Goal: Task Accomplishment & Management: Manage account settings

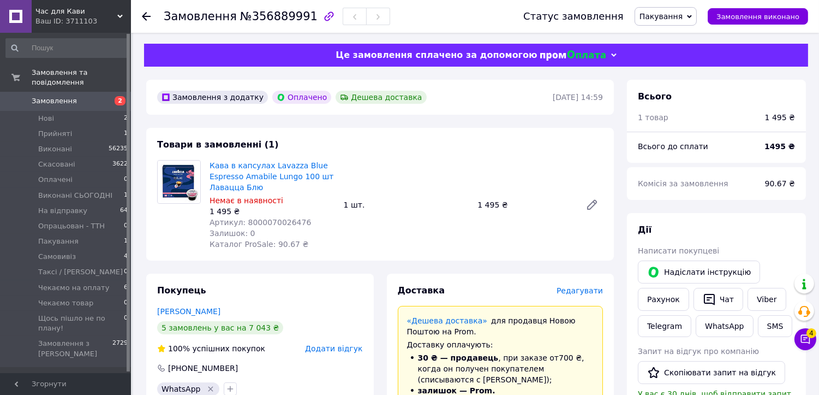
click at [248, 17] on span "№356889991" at bounding box center [279, 16] width 78 height 13
copy span "356889991"
click at [358, 149] on div "Товари в замовленні (1) Кава в капсулах Lavazza Blue Espresso Amabile Lungo 100…" at bounding box center [380, 194] width 468 height 133
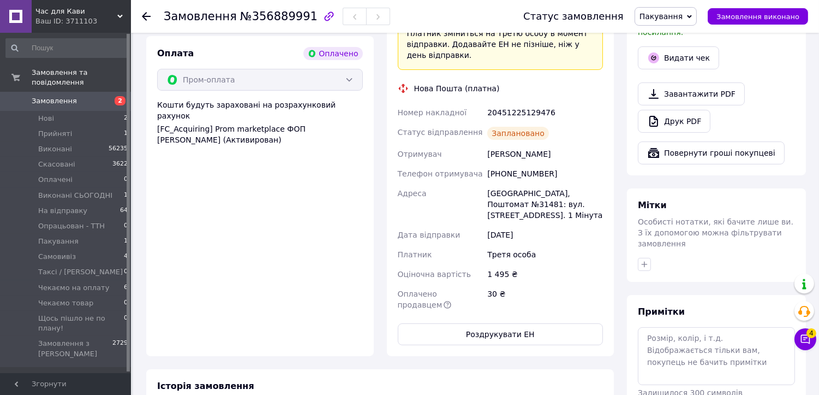
scroll to position [424, 0]
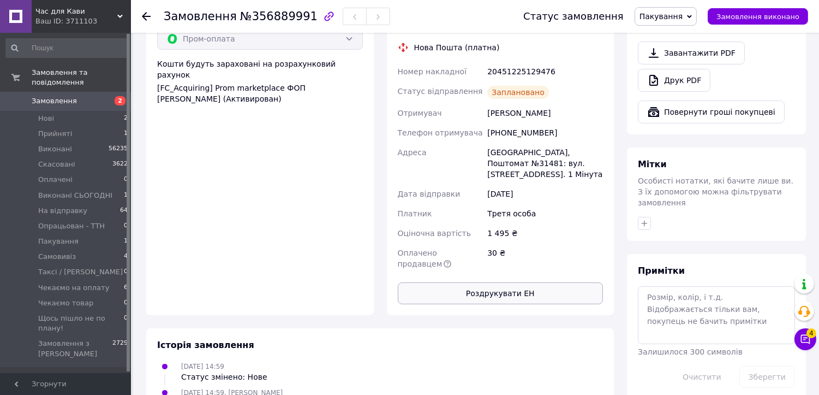
click at [508, 282] on button "Роздрукувати ЕН" at bounding box center [501, 293] width 206 height 22
click at [658, 12] on span "Пакування" at bounding box center [661, 16] width 43 height 9
click at [664, 119] on li "На відправку" at bounding box center [688, 120] width 105 height 16
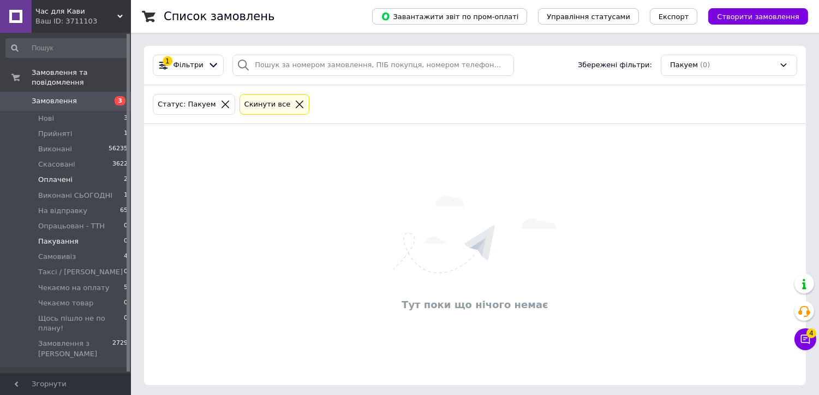
click at [62, 175] on span "Оплачені" at bounding box center [55, 180] width 34 height 10
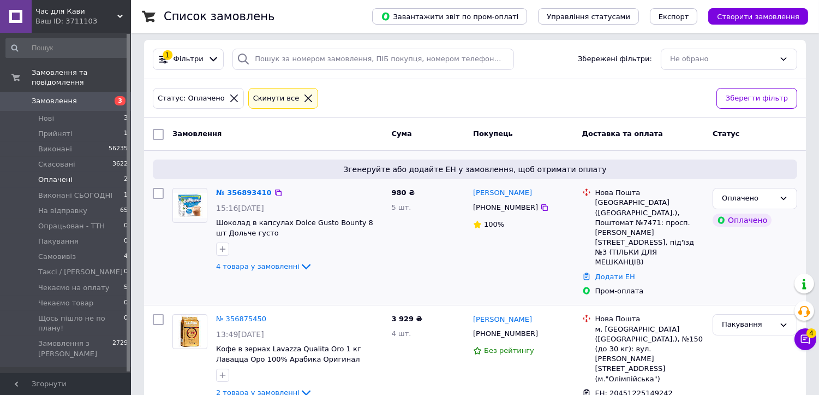
scroll to position [9, 0]
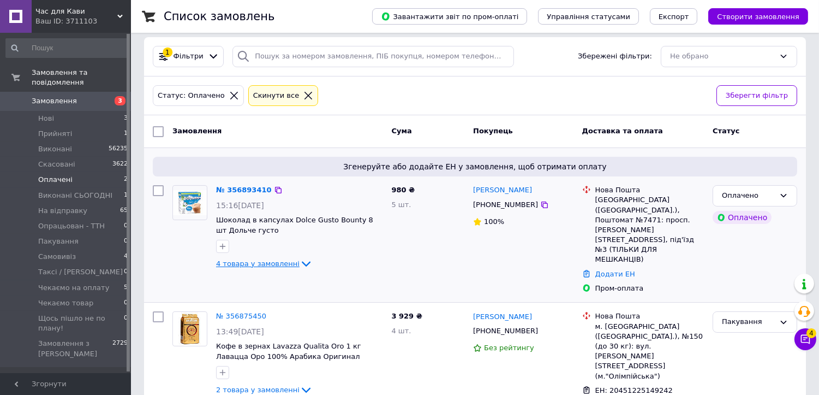
click at [300, 260] on icon at bounding box center [306, 263] width 13 height 13
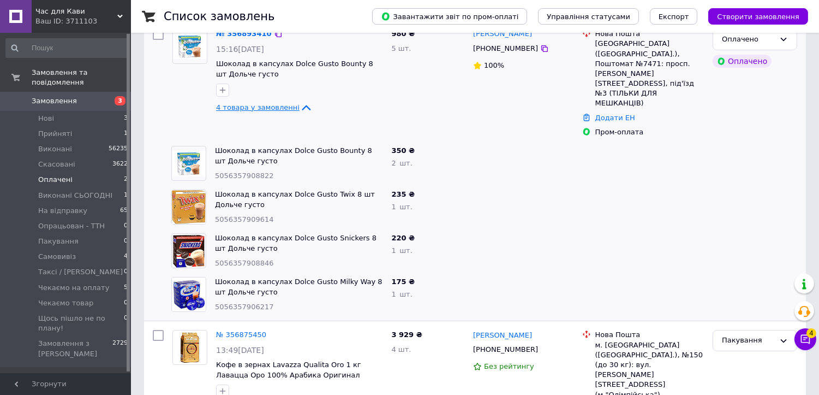
scroll to position [183, 0]
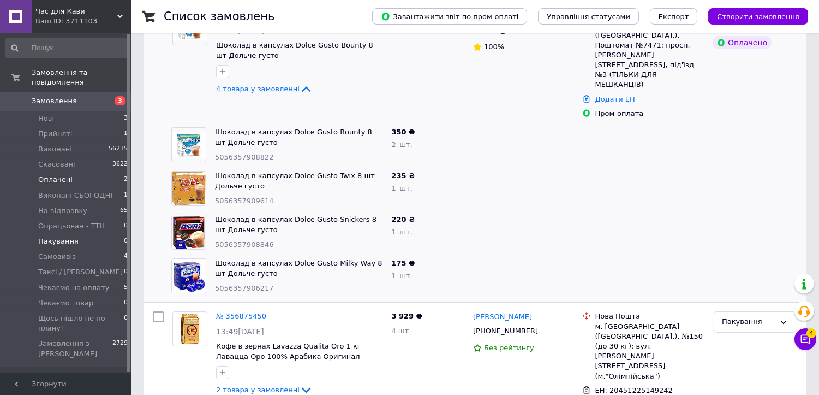
click at [76, 234] on li "Пакування 0" at bounding box center [67, 241] width 134 height 15
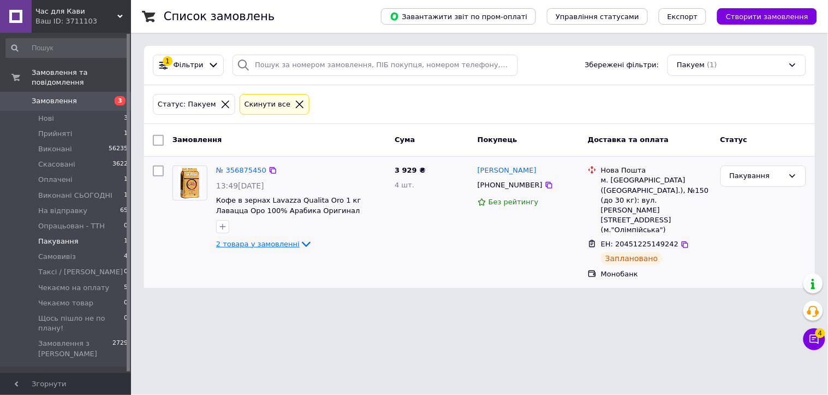
click at [300, 244] on icon at bounding box center [306, 243] width 13 height 13
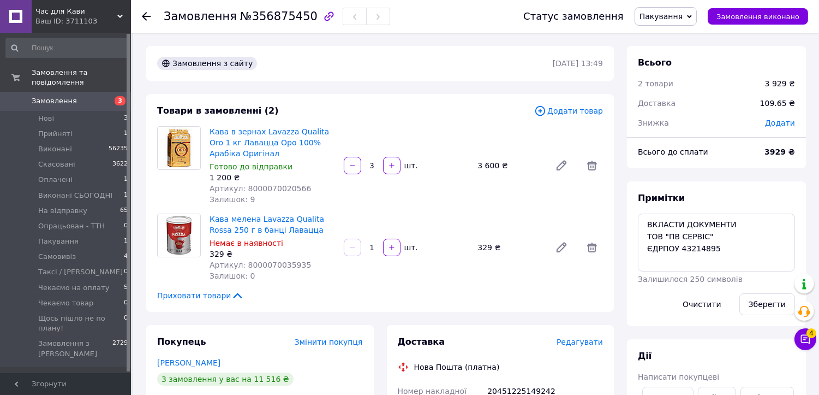
click at [275, 21] on span "№356875450" at bounding box center [279, 16] width 78 height 13
copy span "356875450"
click at [401, 94] on div "Товари в замовленні (2) Додати товар Кава в зернах Lavazza Qualita Oro 1 кг Лав…" at bounding box center [380, 203] width 468 height 218
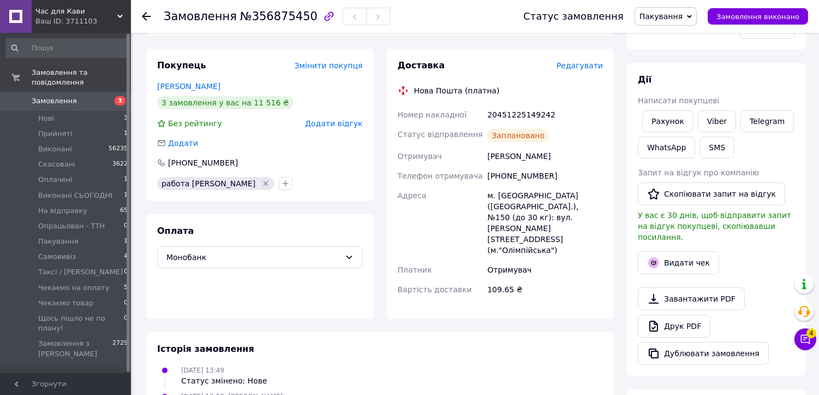
scroll to position [303, 0]
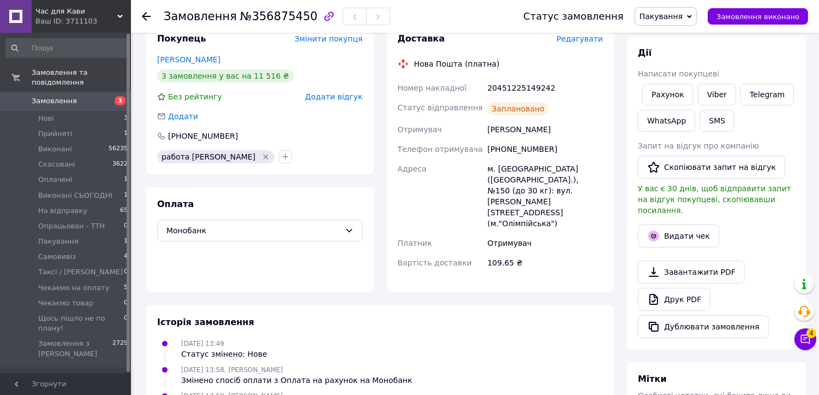
click at [525, 88] on div "20451225149242" at bounding box center [545, 88] width 120 height 20
copy div "20451225149242"
click at [677, 15] on span "Пакування" at bounding box center [661, 16] width 43 height 9
click at [679, 117] on li "На відправку" at bounding box center [688, 120] width 105 height 16
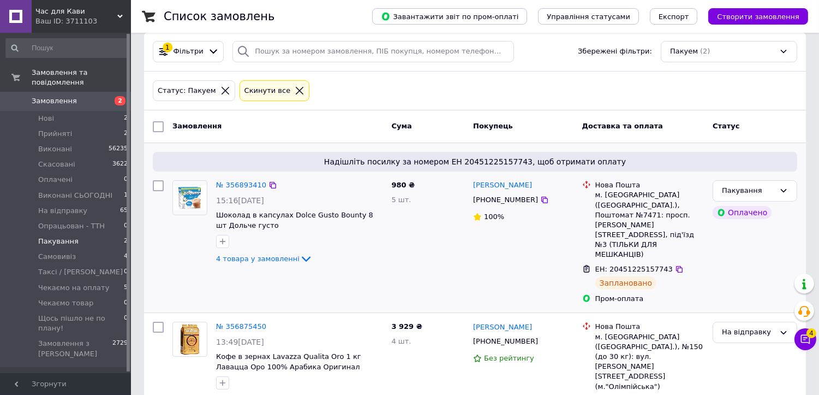
scroll to position [17, 0]
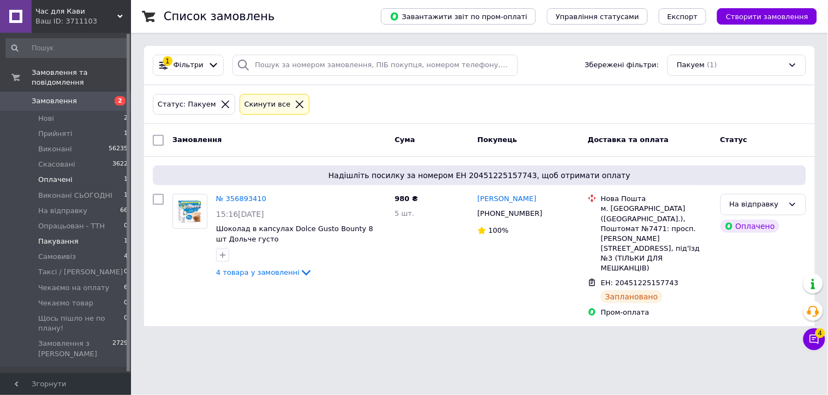
click at [82, 172] on li "Оплачені 1" at bounding box center [67, 179] width 134 height 15
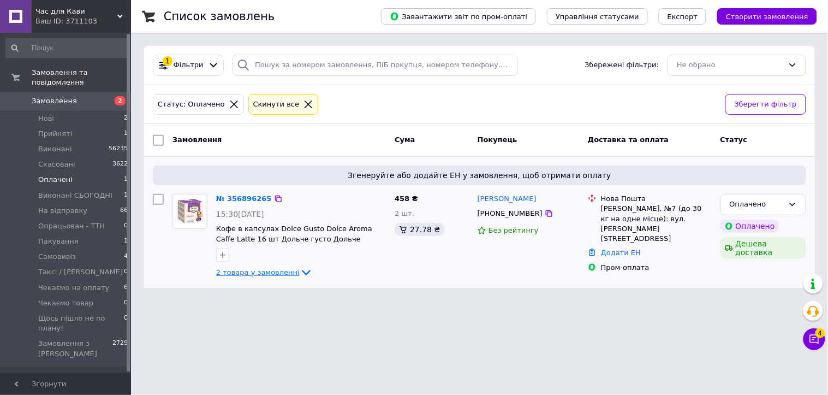
click at [302, 271] on icon at bounding box center [306, 272] width 9 height 5
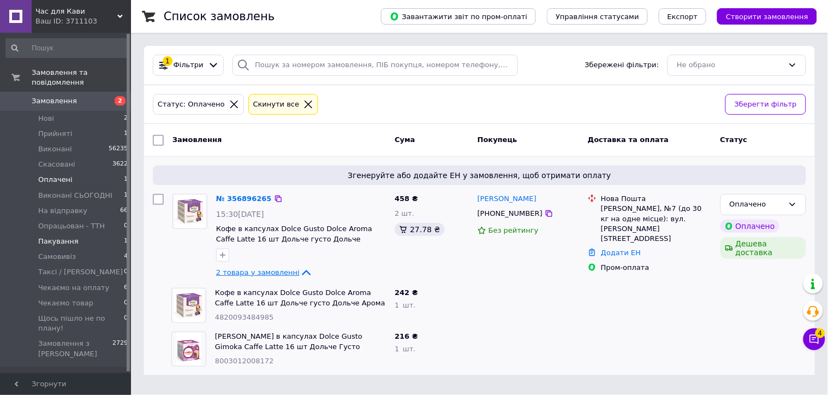
click at [96, 234] on li "Пакування 1" at bounding box center [67, 241] width 134 height 15
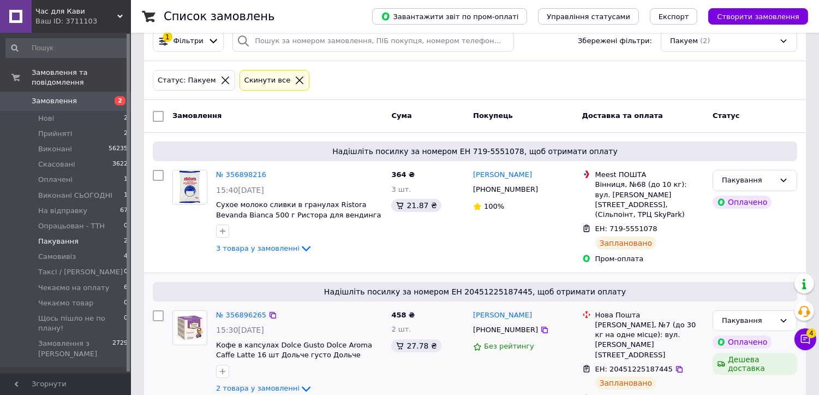
scroll to position [37, 0]
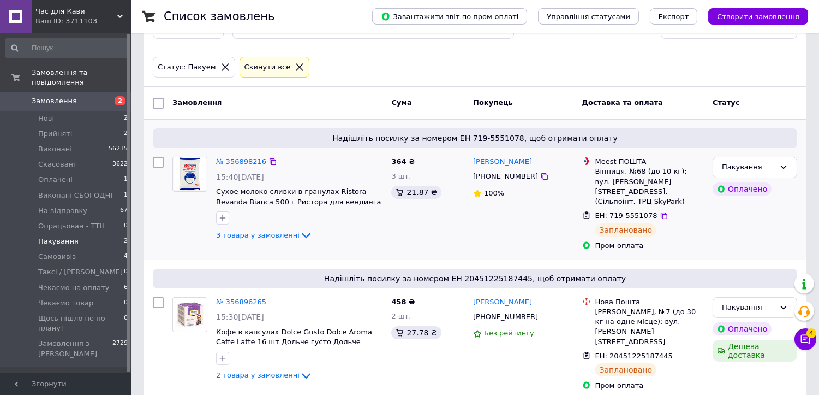
drag, startPoint x: 224, startPoint y: 288, endPoint x: 211, endPoint y: 216, distance: 73.2
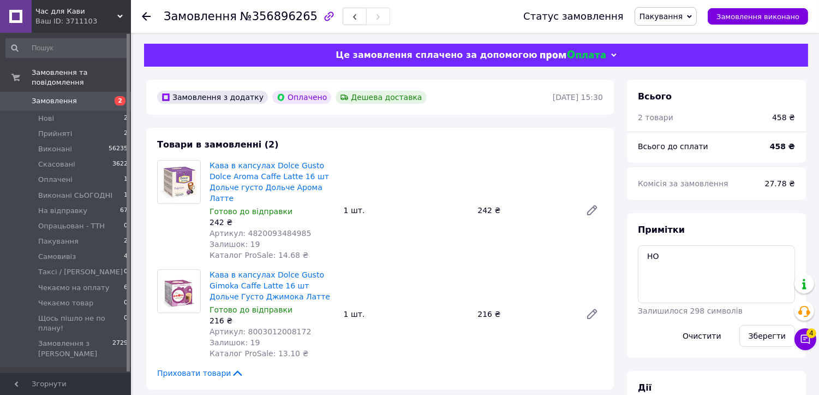
scroll to position [11, 0]
click at [260, 18] on span "№356896265" at bounding box center [279, 16] width 78 height 13
copy span "356896265"
click at [378, 217] on div "Кава в капсулах Dolce Gusto Dolce Aroma Caffe Latte 16 шт Дольче густо Дольче А…" at bounding box center [406, 210] width 402 height 105
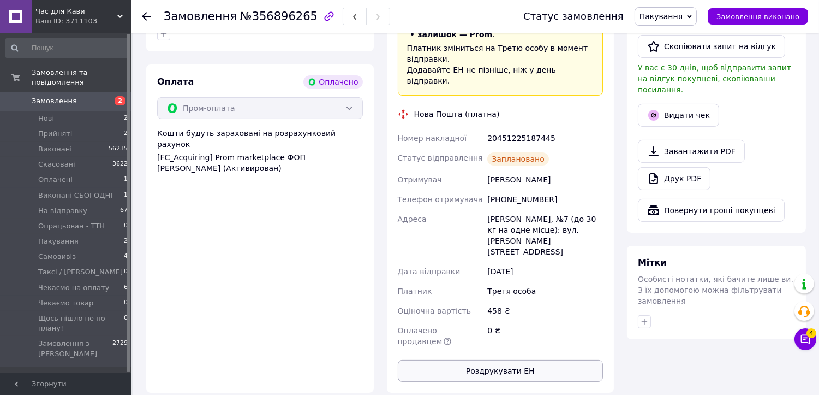
scroll to position [485, 0]
click at [522, 359] on button "Роздрукувати ЕН" at bounding box center [501, 370] width 206 height 22
click at [674, 8] on span "Пакування" at bounding box center [666, 16] width 62 height 19
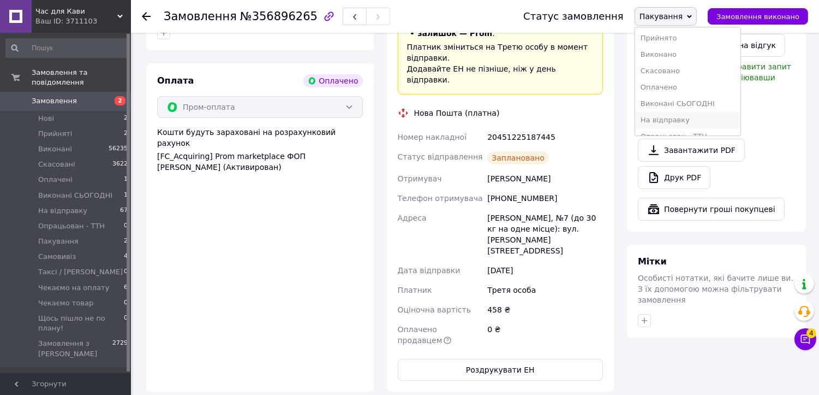
click at [699, 116] on li "На відправку" at bounding box center [688, 120] width 105 height 16
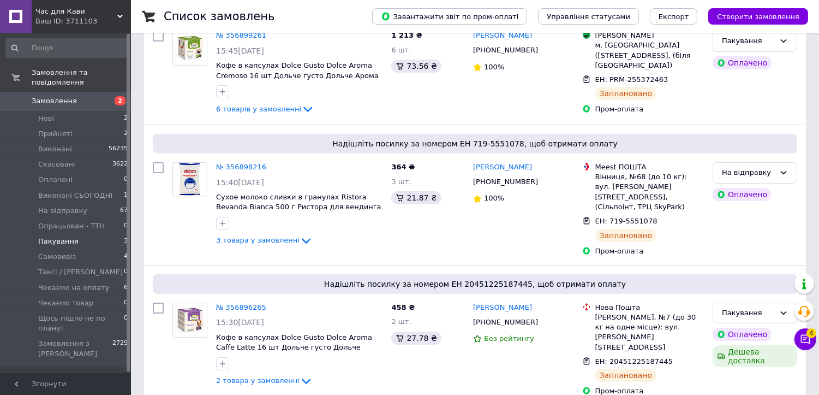
scroll to position [140, 0]
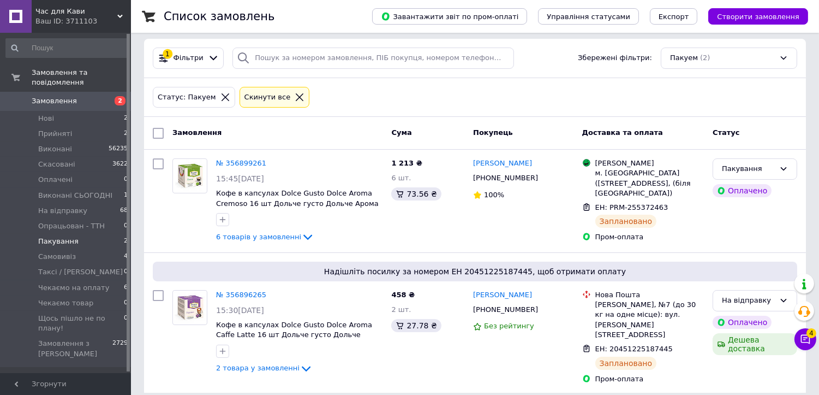
scroll to position [9, 0]
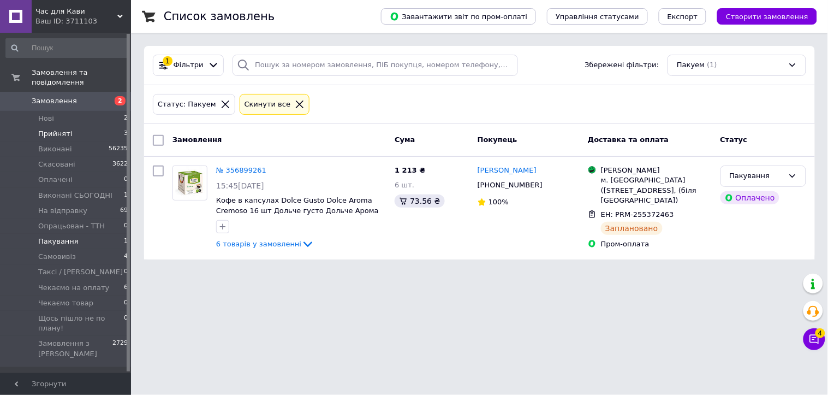
click at [78, 126] on li "Прийняті 3" at bounding box center [67, 133] width 134 height 15
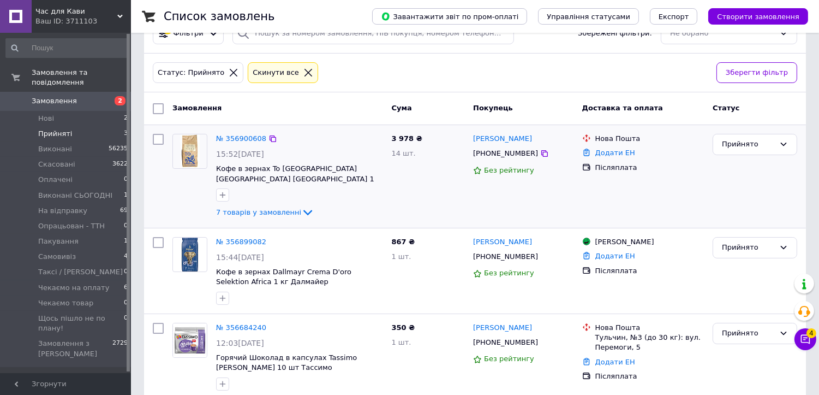
scroll to position [49, 0]
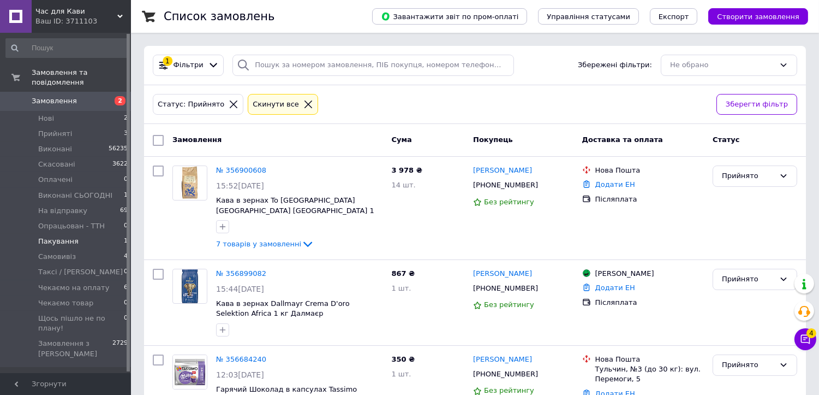
click at [93, 234] on li "Пакування 1" at bounding box center [67, 241] width 134 height 15
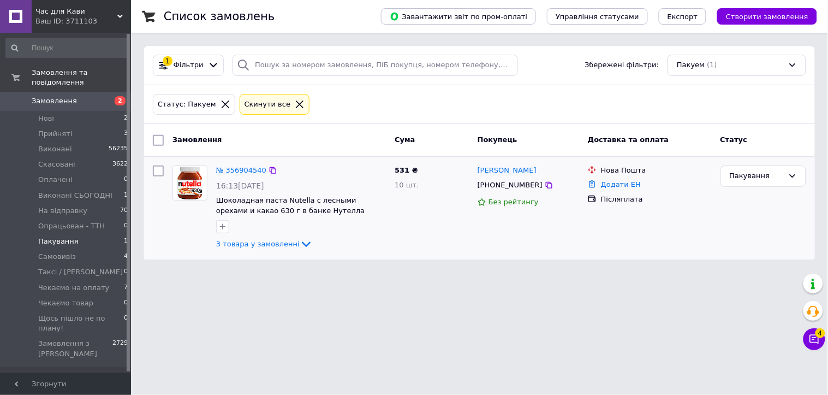
click at [304, 242] on div "3 товара у замовленні" at bounding box center [301, 243] width 170 height 13
click at [300, 247] on icon at bounding box center [306, 243] width 13 height 13
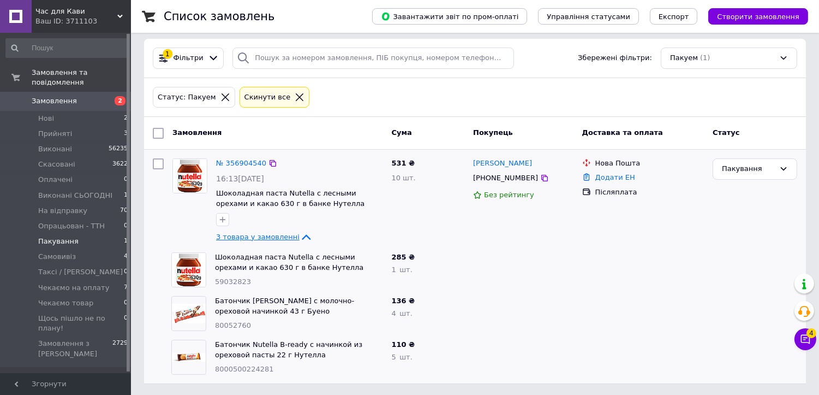
scroll to position [9, 0]
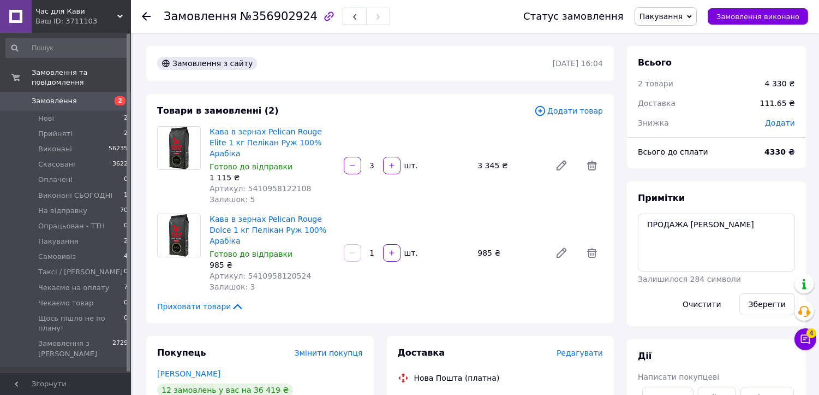
click at [265, 19] on span "№356902924" at bounding box center [279, 16] width 78 height 13
copy span "356902924"
click at [385, 109] on div "Товари в замовленні (2)" at bounding box center [345, 111] width 377 height 13
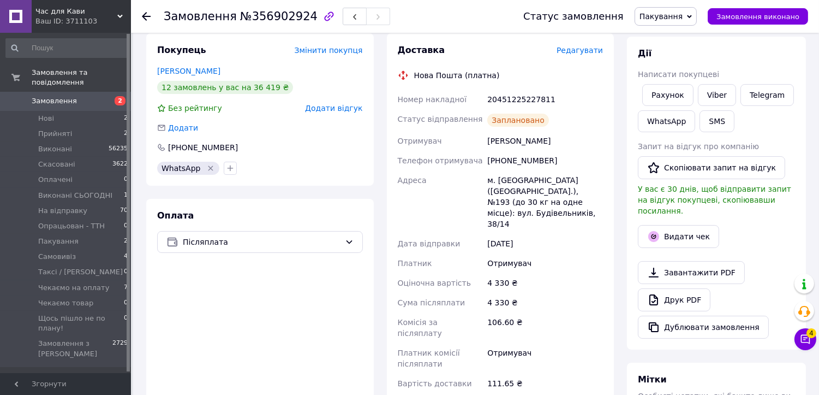
scroll to position [303, 0]
click at [678, 17] on span "Пакування" at bounding box center [661, 16] width 43 height 9
click at [672, 121] on li "На відправку" at bounding box center [688, 120] width 105 height 16
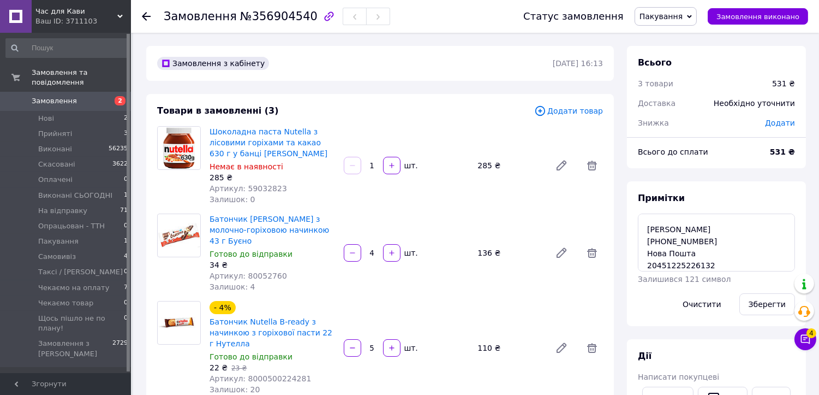
scroll to position [61, 0]
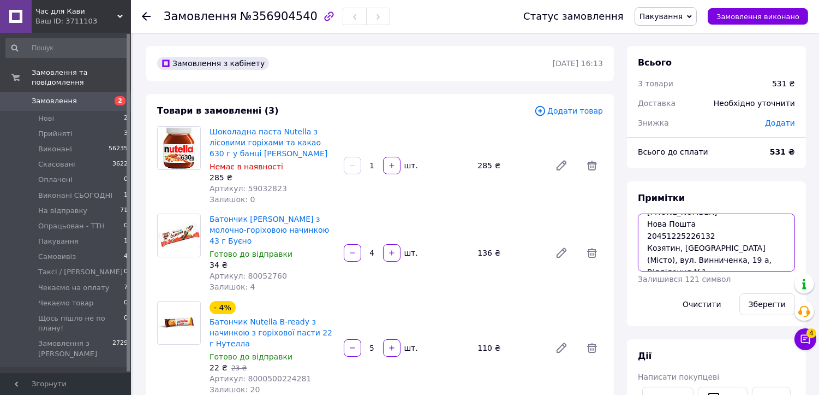
drag, startPoint x: 709, startPoint y: 235, endPoint x: 645, endPoint y: 234, distance: 63.3
click at [645, 234] on textarea "860220600 629 [PERSON_NAME] [PHONE_NUMBER] Нова Пошта 20451225226132 Козятин, […" at bounding box center [716, 242] width 157 height 58
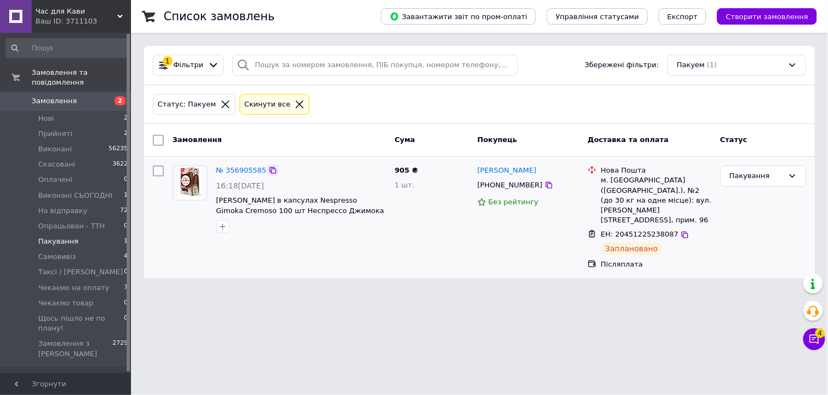
click at [270, 171] on icon at bounding box center [273, 170] width 7 height 7
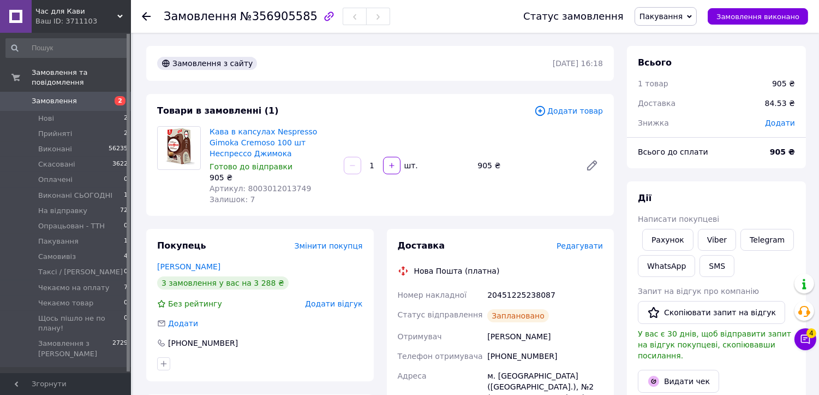
click at [282, 16] on span "№356905585" at bounding box center [279, 16] width 78 height 13
copy span "356905585"
drag, startPoint x: 371, startPoint y: 93, endPoint x: 383, endPoint y: 99, distance: 13.2
click at [371, 94] on div "Товари в замовленні (1) Додати товар Кава в капсулах Nespresso Gimoka Cremoso 1…" at bounding box center [380, 155] width 468 height 122
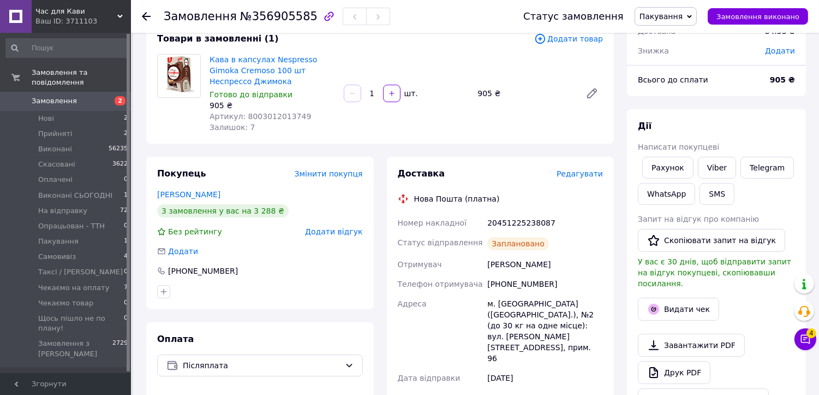
scroll to position [242, 0]
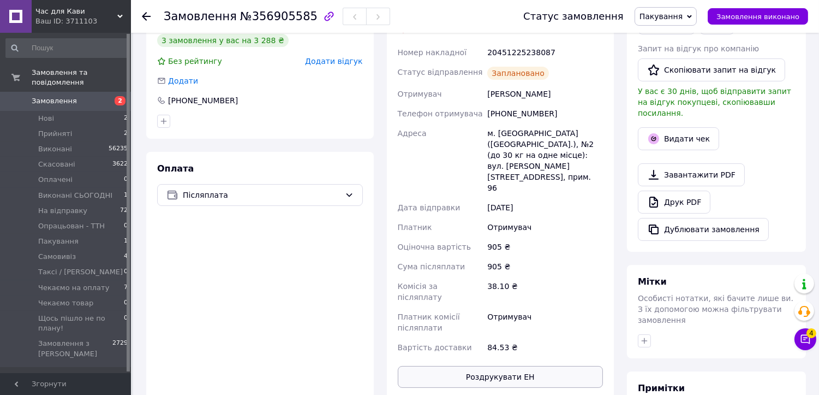
click at [517, 366] on button "Роздрукувати ЕН" at bounding box center [501, 377] width 206 height 22
click at [679, 20] on span "Пакування" at bounding box center [661, 16] width 43 height 9
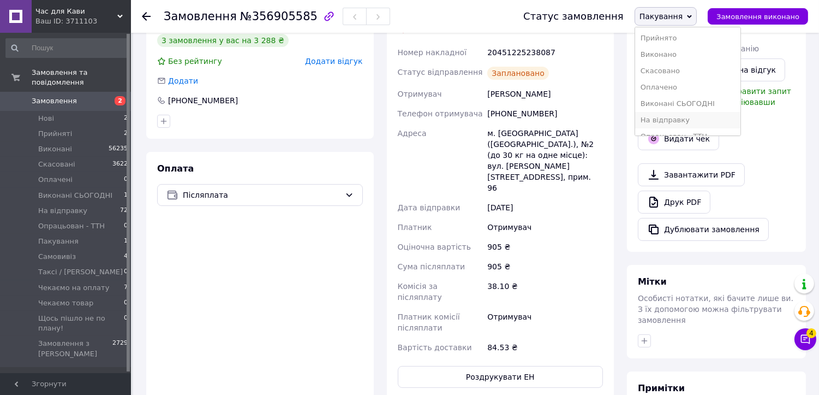
click at [688, 116] on li "На відправку" at bounding box center [688, 120] width 105 height 16
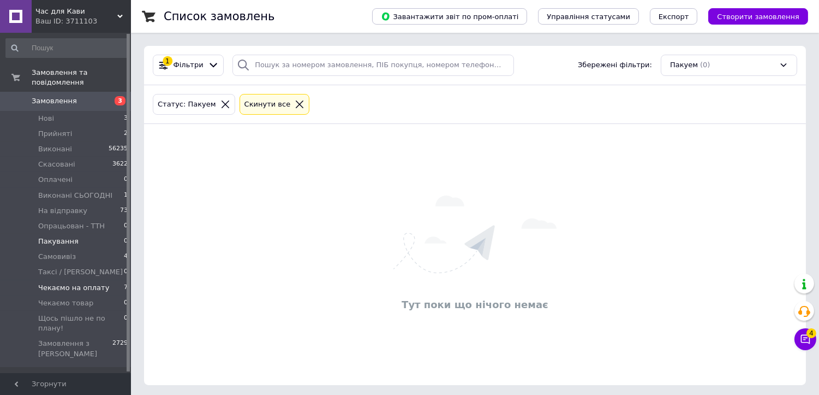
click at [85, 283] on span "Чекаємо на оплату" at bounding box center [73, 288] width 71 height 10
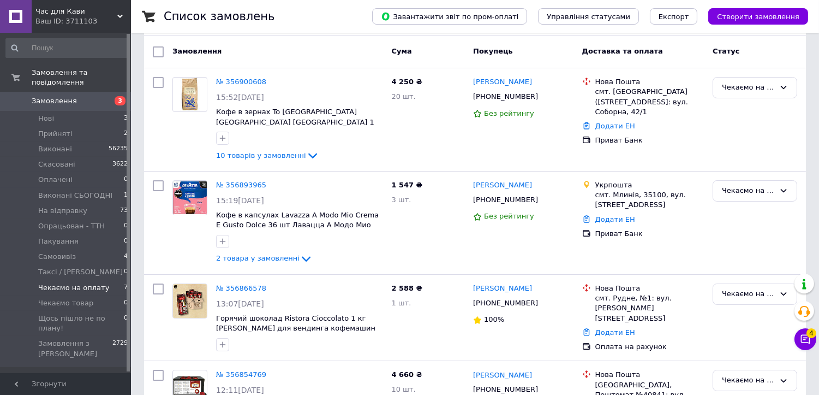
scroll to position [121, 0]
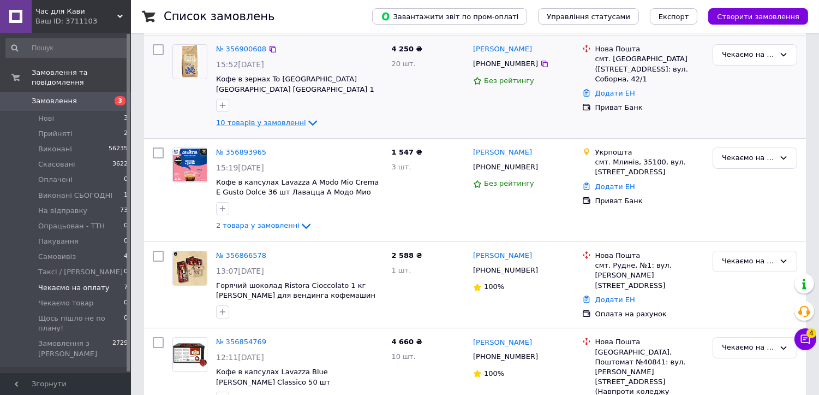
click at [306, 124] on icon at bounding box center [312, 122] width 13 height 13
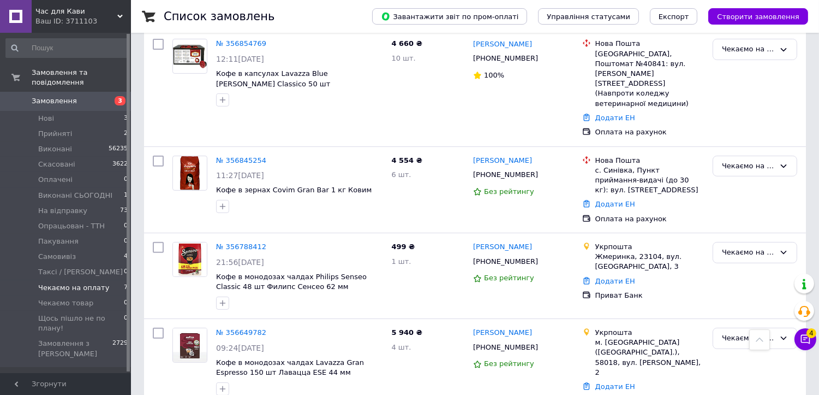
scroll to position [857, 0]
click at [98, 111] on li "Нові 3" at bounding box center [67, 118] width 134 height 15
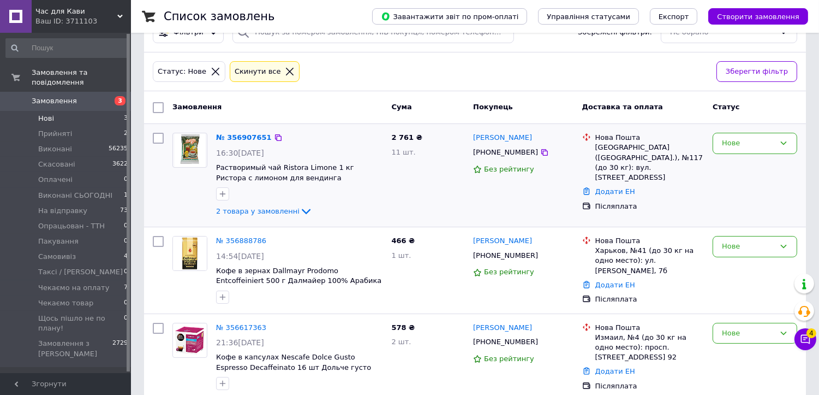
scroll to position [5, 0]
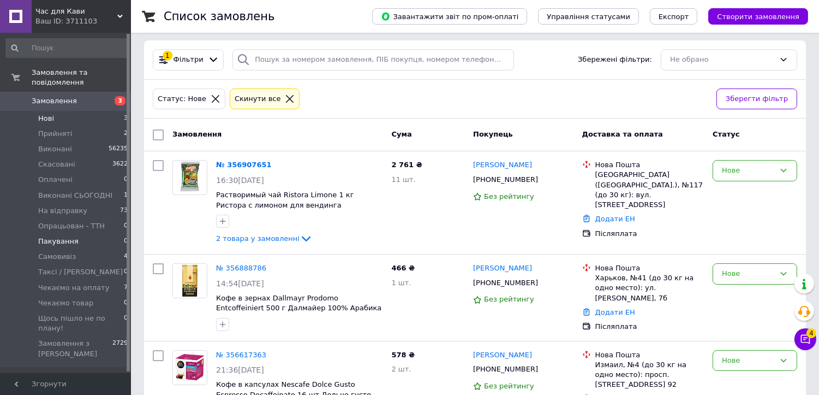
click at [81, 234] on li "Пакування 0" at bounding box center [67, 241] width 134 height 15
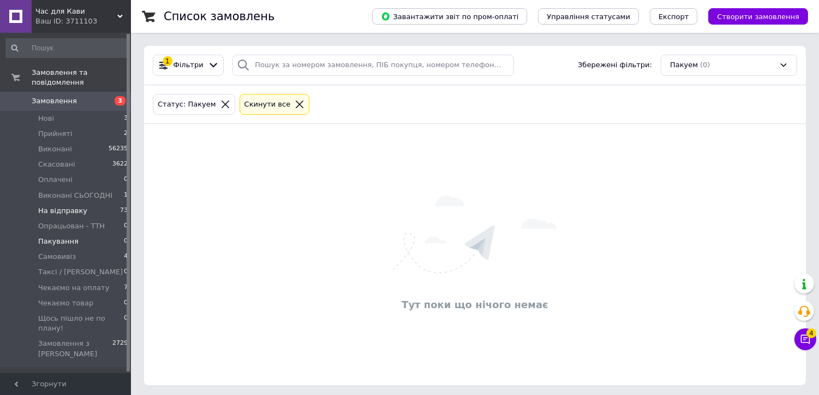
click at [96, 203] on li "На відправку 73" at bounding box center [67, 210] width 134 height 15
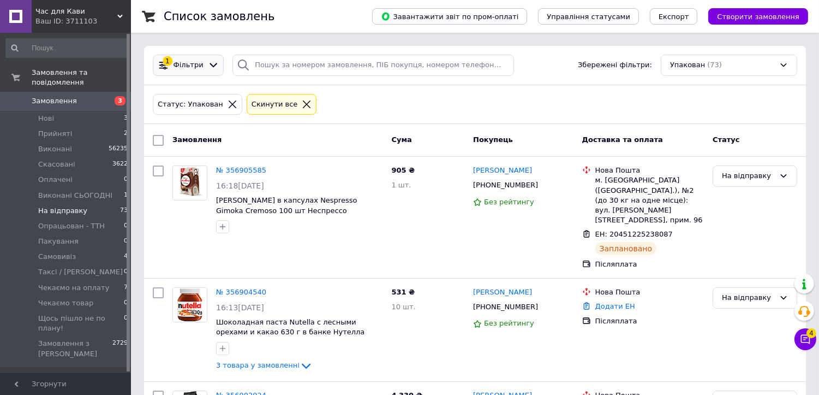
click at [208, 66] on icon at bounding box center [213, 65] width 11 height 11
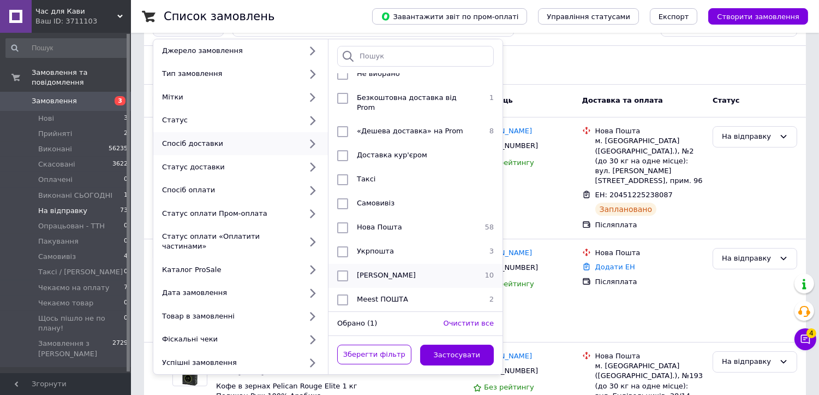
scroll to position [61, 0]
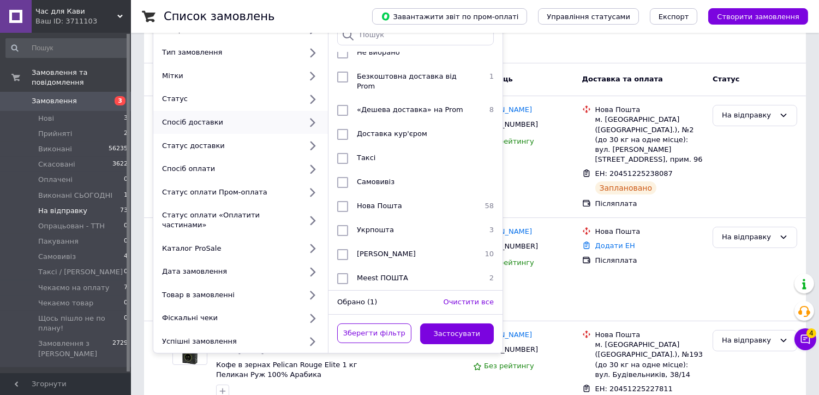
click at [566, 47] on div "Статус: Упакован Cкинути все" at bounding box center [475, 44] width 649 height 26
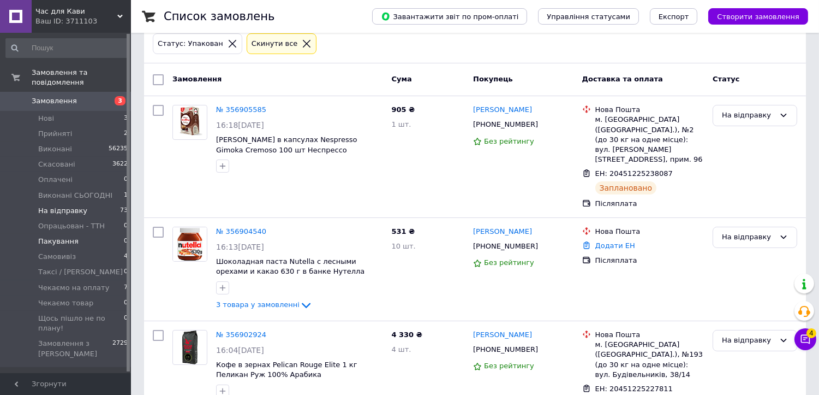
click at [84, 234] on li "Пакування 0" at bounding box center [67, 241] width 134 height 15
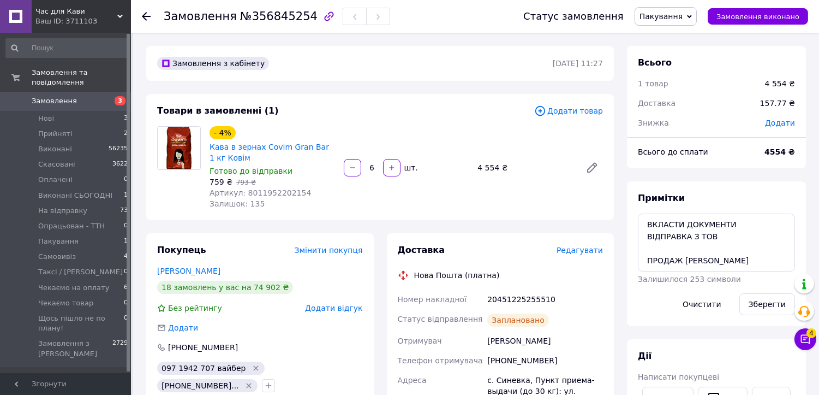
click at [263, 17] on span "№356845254" at bounding box center [279, 16] width 78 height 13
copy span "356845254"
drag, startPoint x: 353, startPoint y: 134, endPoint x: 360, endPoint y: 134, distance: 7.6
click at [355, 134] on div "- 4% Кава в зернах Covim Gran Bar 1 кг Ковім Готово до відправки 759 ₴   793 ₴ …" at bounding box center [406, 167] width 402 height 87
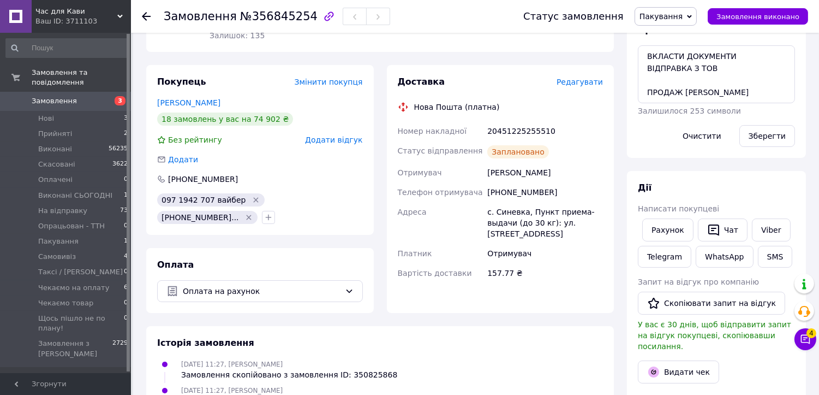
scroll to position [182, 0]
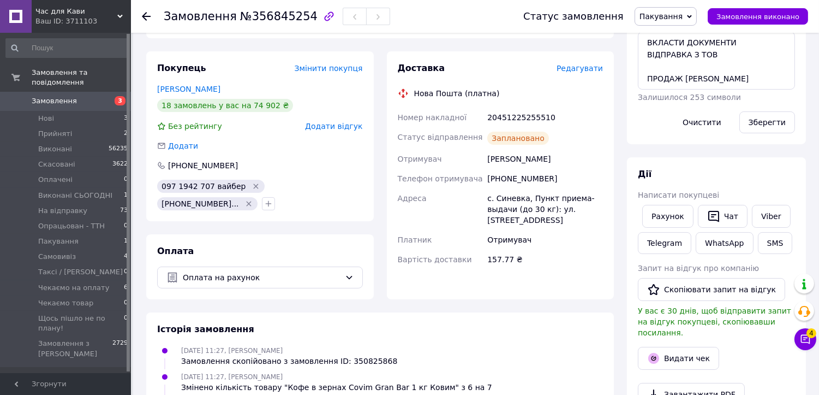
click at [534, 115] on div "20451225255510" at bounding box center [545, 118] width 120 height 20
copy div "20451225255510"
click at [661, 17] on span "Пакування" at bounding box center [661, 16] width 43 height 9
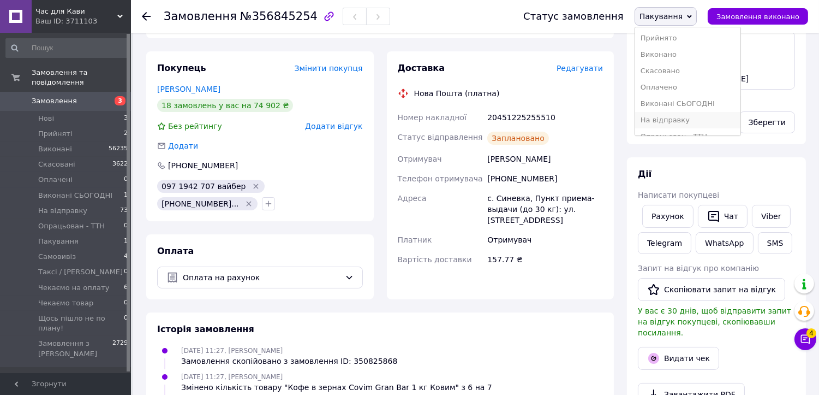
click at [676, 119] on li "На відправку" at bounding box center [688, 120] width 105 height 16
